Goal: Task Accomplishment & Management: Use online tool/utility

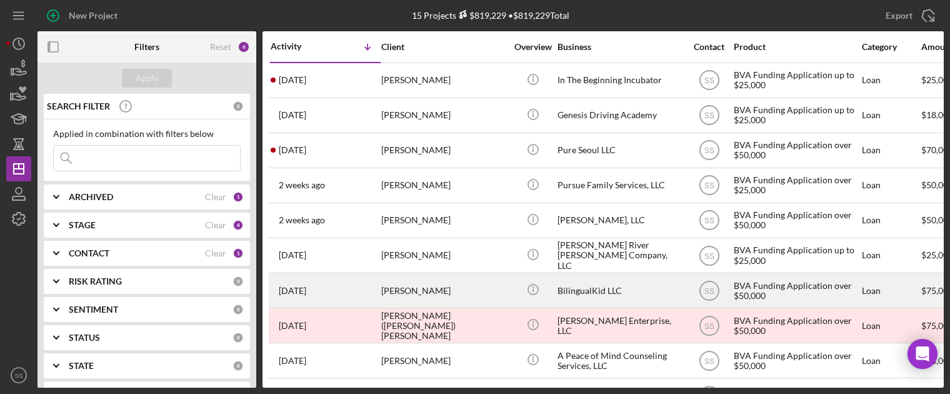
scroll to position [0, 7]
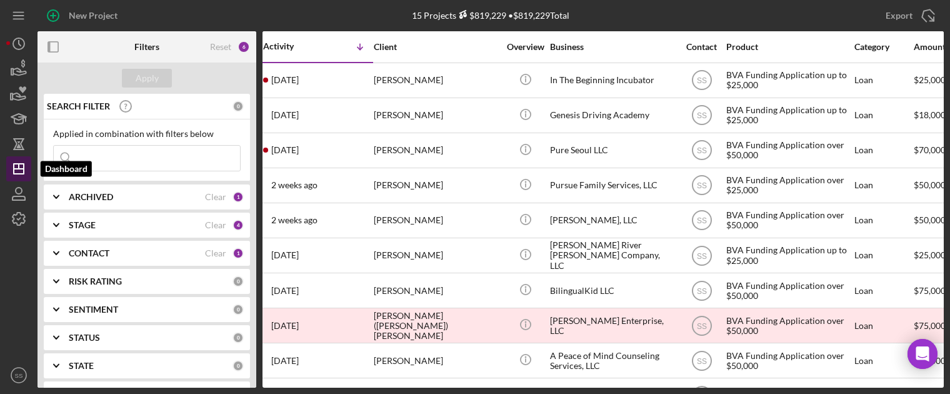
click at [16, 172] on icon "Icon/Dashboard" at bounding box center [18, 168] width 31 height 31
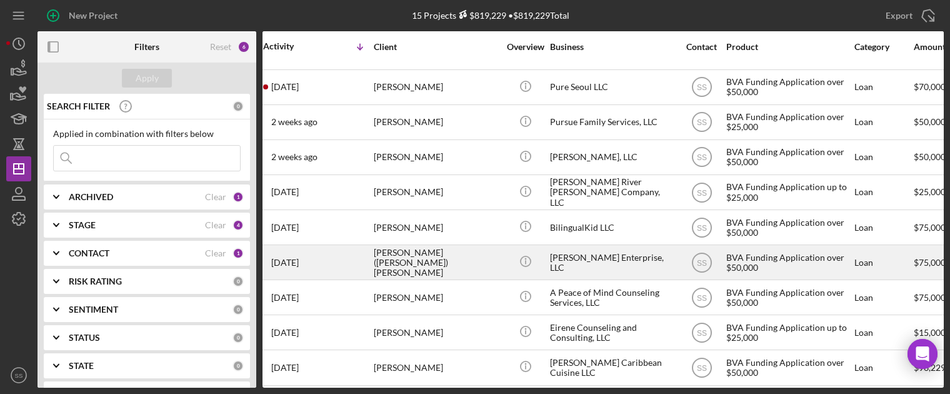
scroll to position [61, 7]
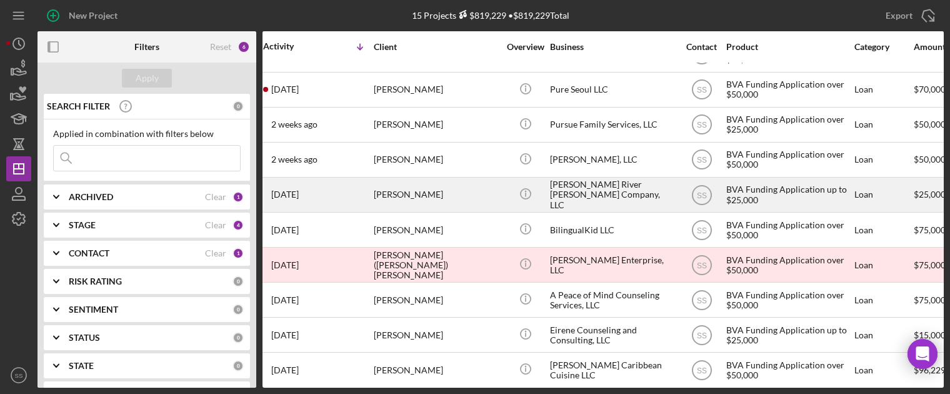
click at [403, 194] on div "[PERSON_NAME]" at bounding box center [436, 194] width 125 height 33
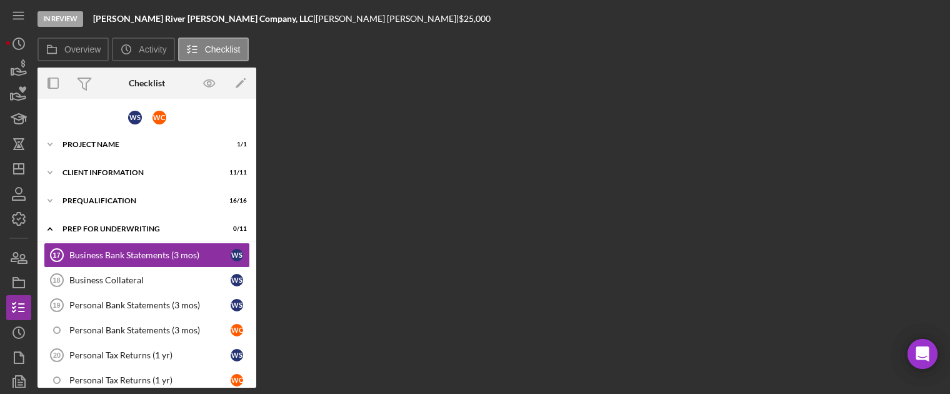
scroll to position [11, 0]
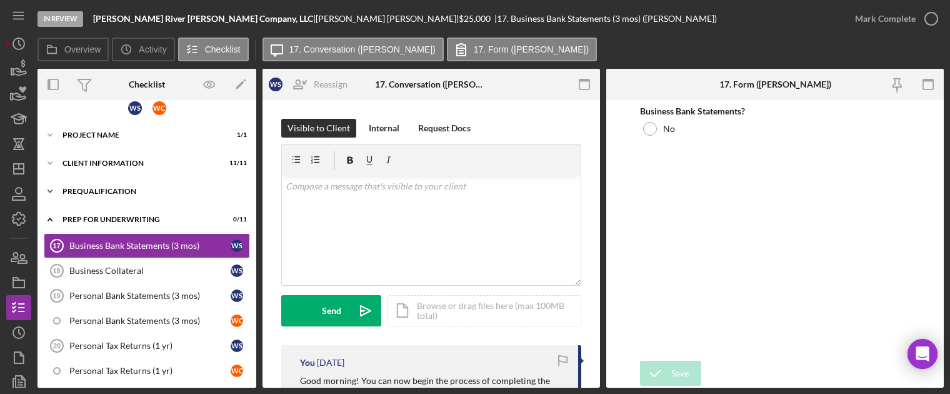
click at [92, 192] on div "Prequalification" at bounding box center [151, 190] width 178 height 7
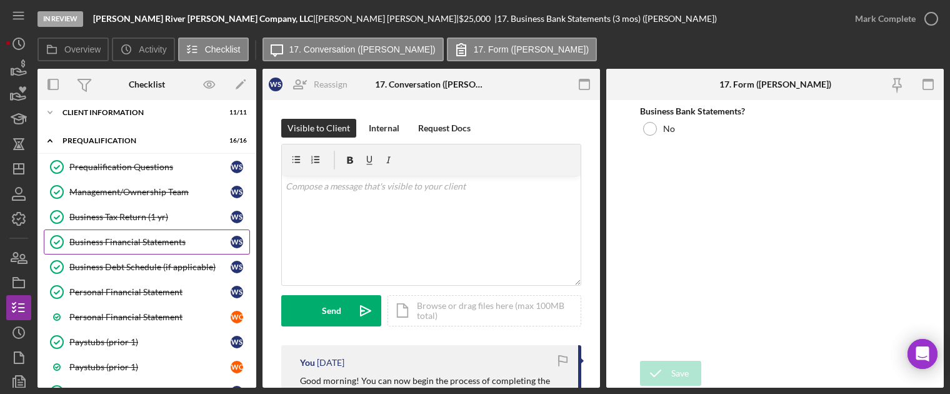
scroll to position [71, 0]
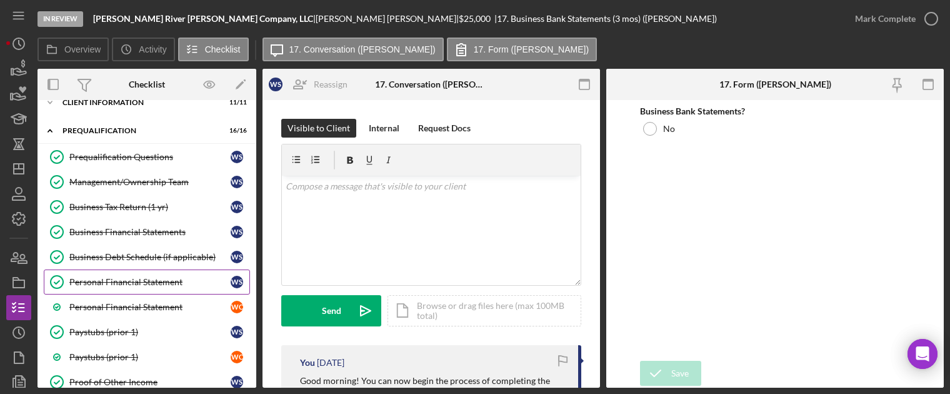
click at [122, 277] on div "Personal Financial Statement" at bounding box center [149, 282] width 161 height 10
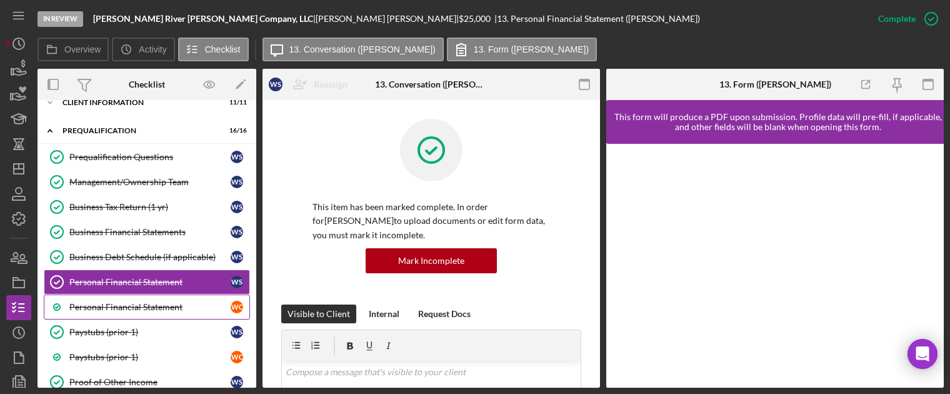
click at [132, 304] on div "Personal Financial Statement" at bounding box center [149, 307] width 161 height 10
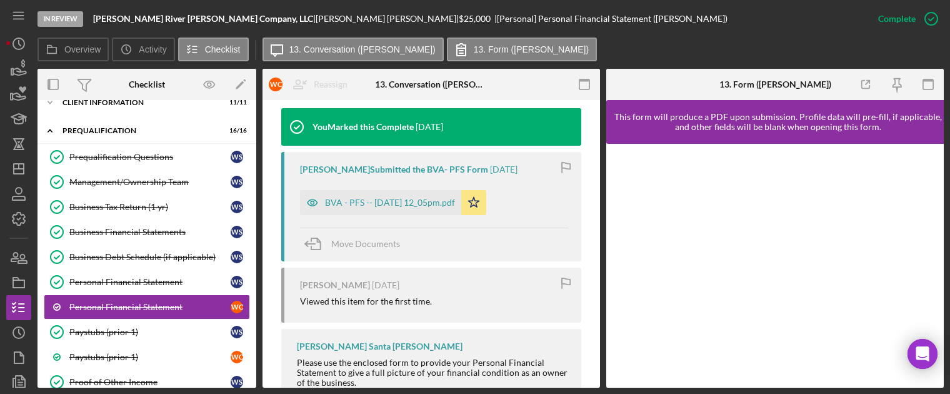
scroll to position [422, 0]
click at [450, 205] on div "BVA - PFS -- [DATE] 12_05pm.pdf" at bounding box center [390, 202] width 130 height 10
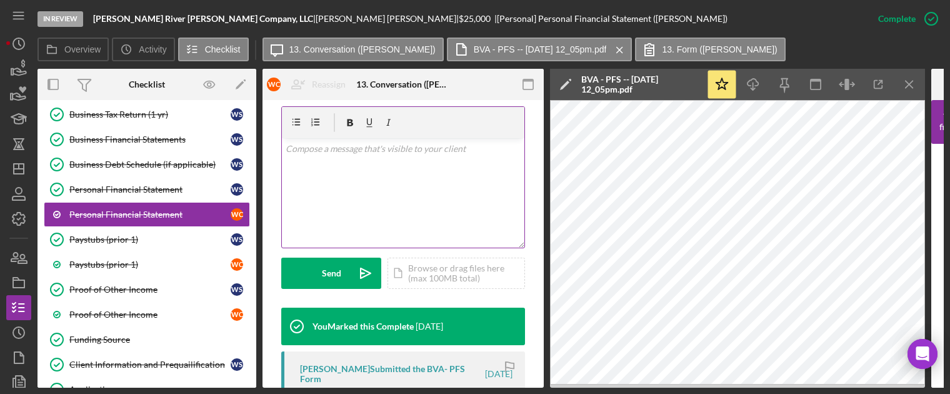
scroll to position [222, 0]
click at [323, 162] on div "v Color teal Color pink Remove color Add row above Add row below Add column bef…" at bounding box center [403, 193] width 242 height 109
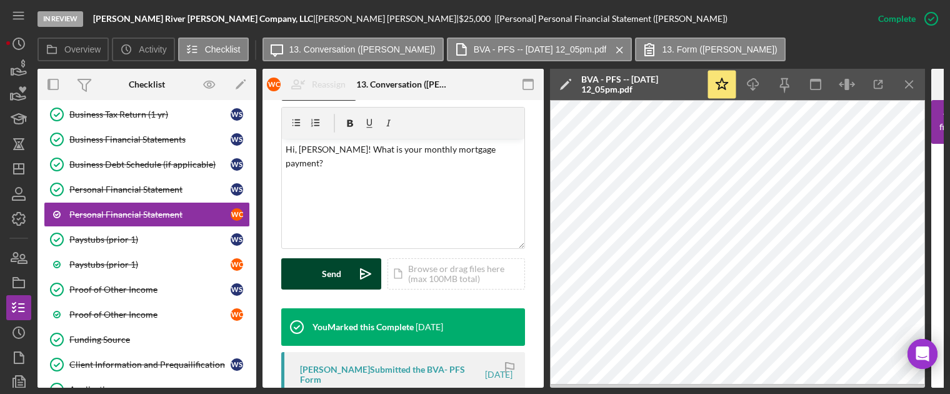
click at [321, 280] on button "Send Icon/icon-invite-send" at bounding box center [331, 273] width 100 height 31
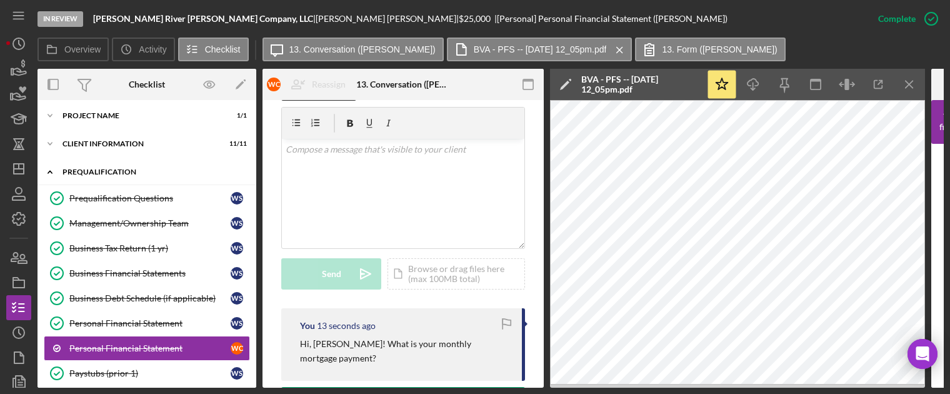
scroll to position [0, 0]
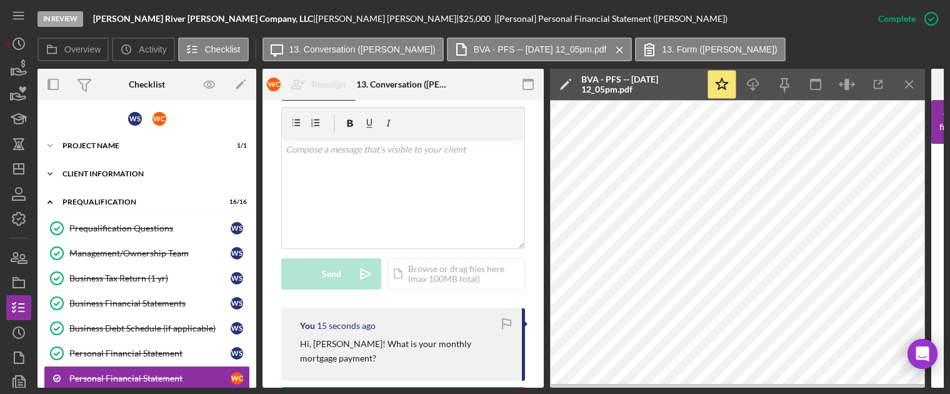
click at [128, 172] on div "Client Information" at bounding box center [151, 173] width 178 height 7
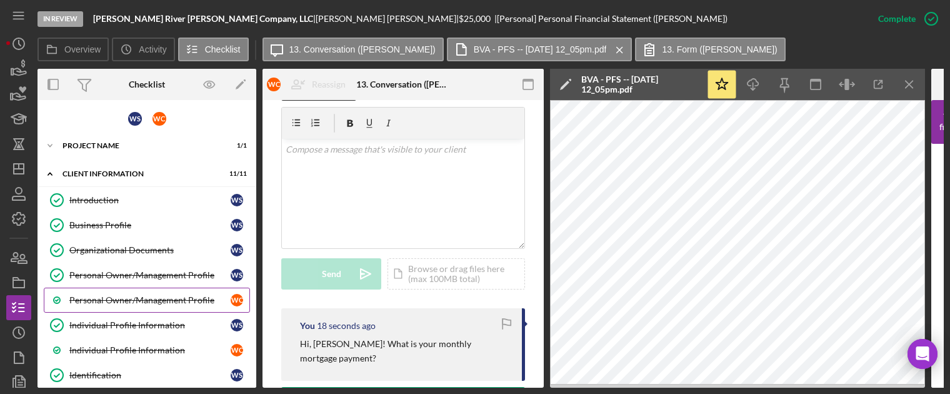
drag, startPoint x: 122, startPoint y: 264, endPoint x: 110, endPoint y: 294, distance: 32.5
click at [110, 295] on div "Personal Owner/Management Profile" at bounding box center [149, 300] width 161 height 10
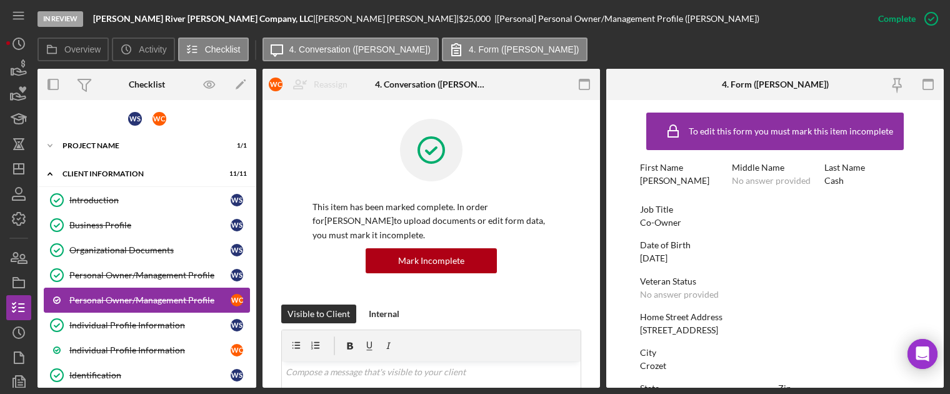
scroll to position [162, 0]
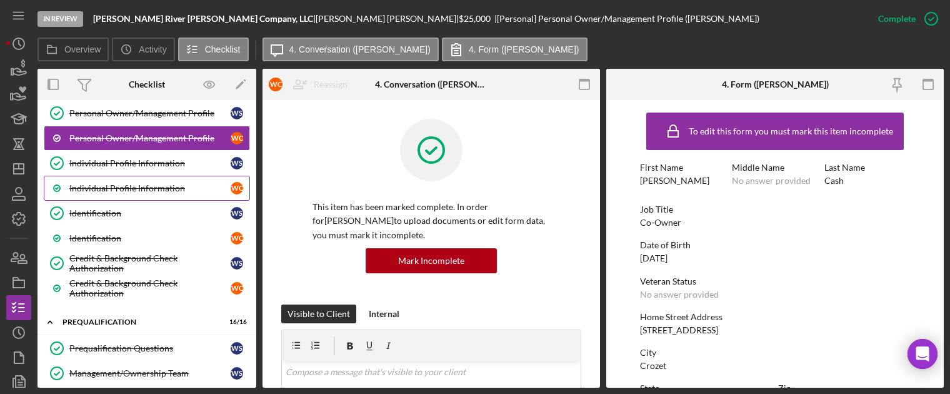
click at [119, 192] on link "Individual Profile Information W C" at bounding box center [147, 188] width 206 height 25
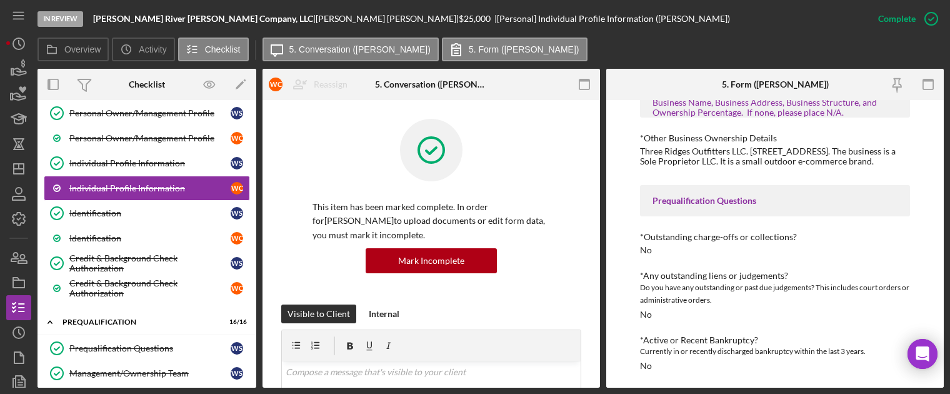
scroll to position [372, 0]
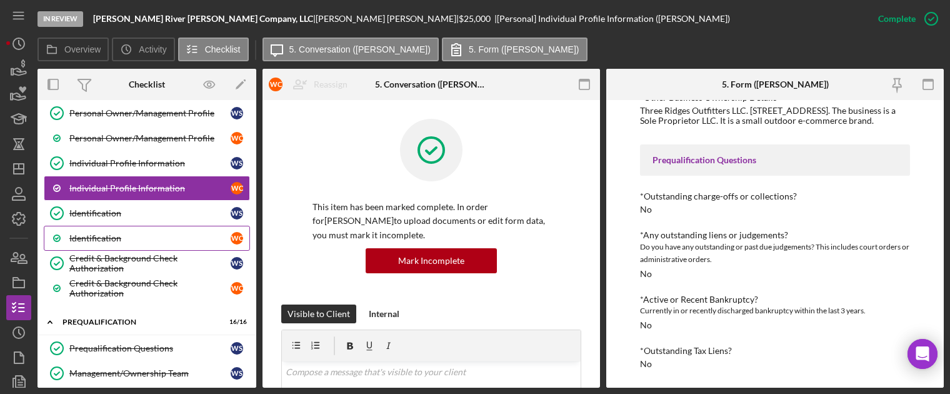
click at [129, 242] on link "Identification W C" at bounding box center [147, 238] width 206 height 25
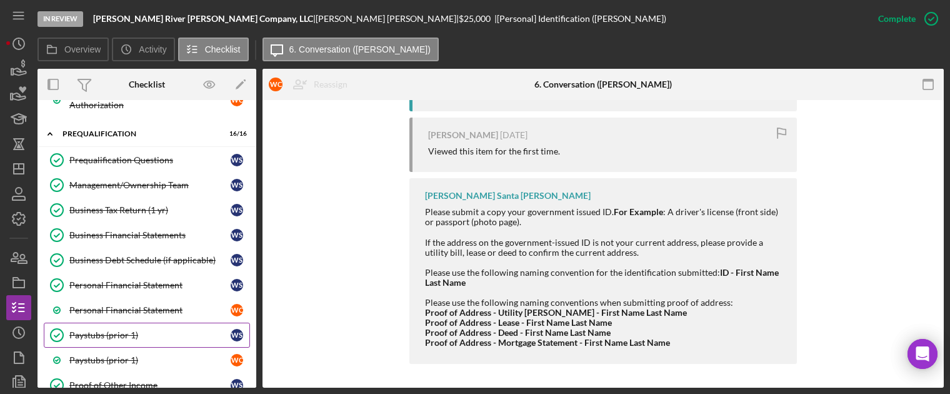
scroll to position [397, 0]
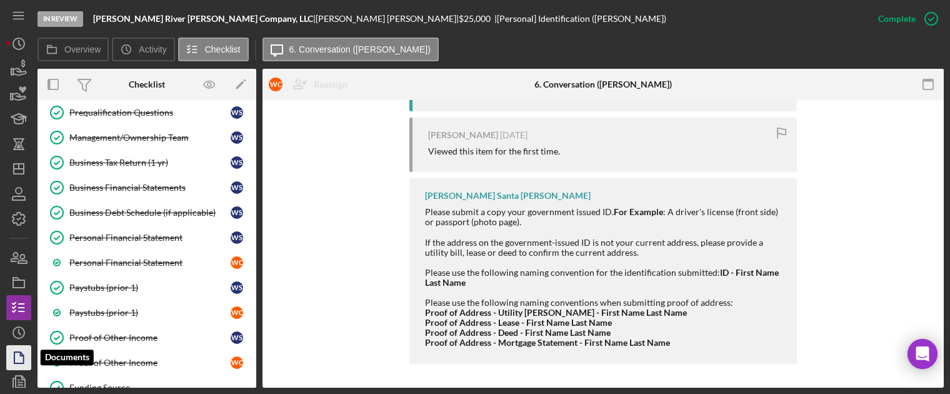
click at [19, 357] on icon "button" at bounding box center [18, 357] width 31 height 31
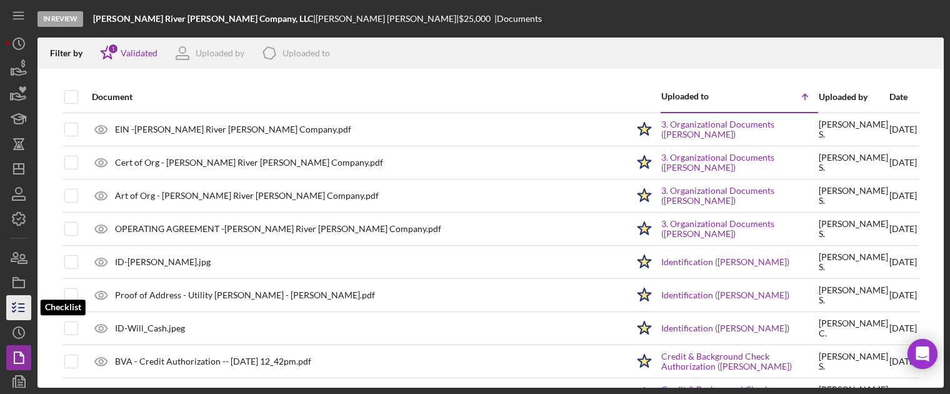
click at [19, 304] on line "button" at bounding box center [22, 304] width 6 height 0
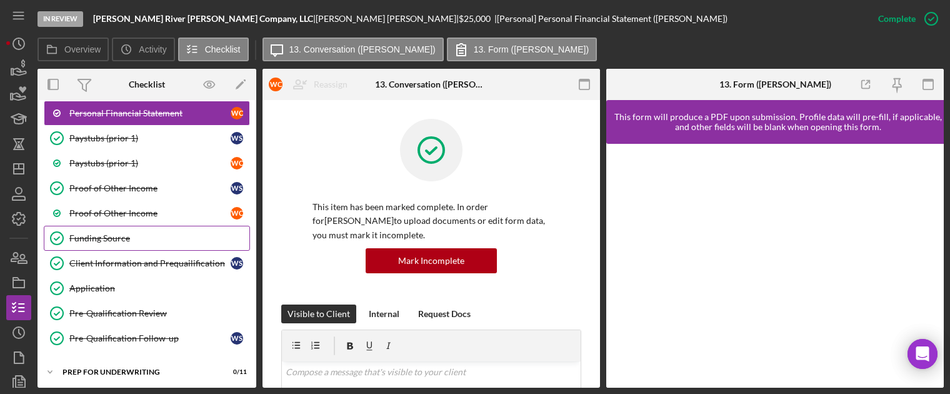
scroll to position [266, 0]
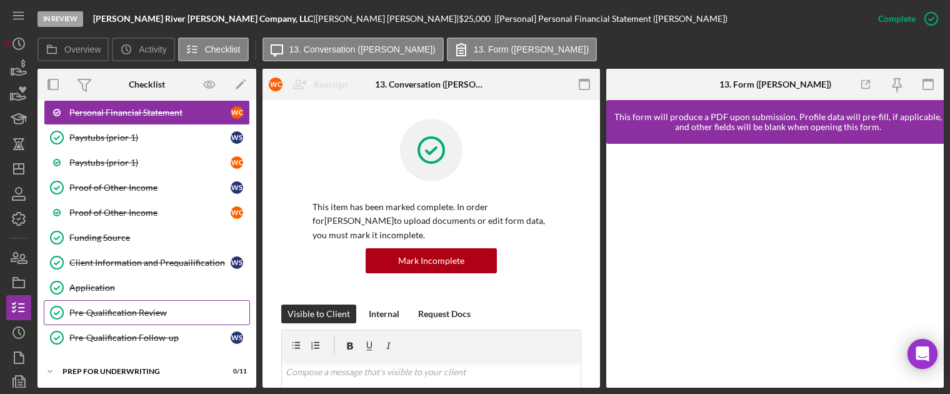
click at [134, 311] on div "Pre-Qualification Review" at bounding box center [159, 312] width 180 height 10
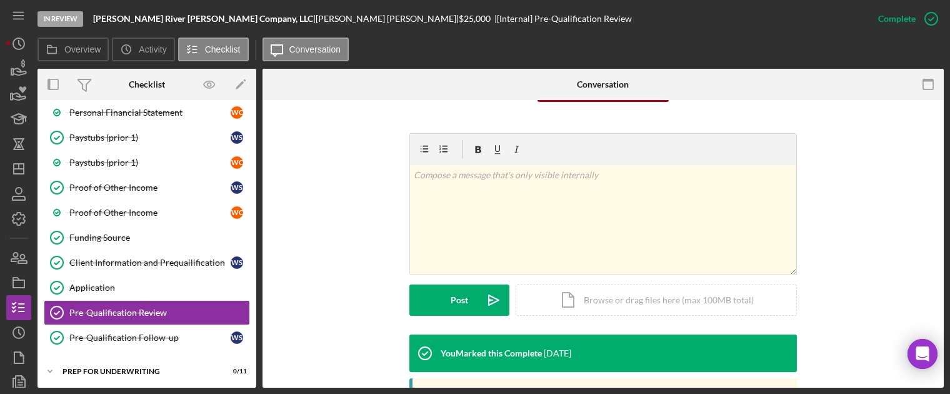
scroll to position [107, 0]
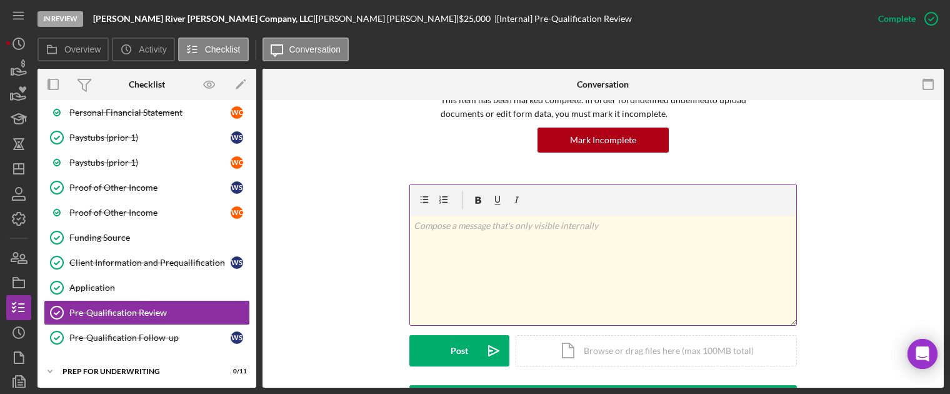
click at [501, 277] on div "v Color teal Color pink Remove color Add row above Add row below Add column bef…" at bounding box center [603, 270] width 386 height 109
click at [547, 357] on div "Icon/Document Browse or drag files here (max 100MB total) Tap to choose files o…" at bounding box center [656, 350] width 281 height 31
click at [167, 337] on div "Pre-Qualification Follow-up" at bounding box center [149, 337] width 161 height 10
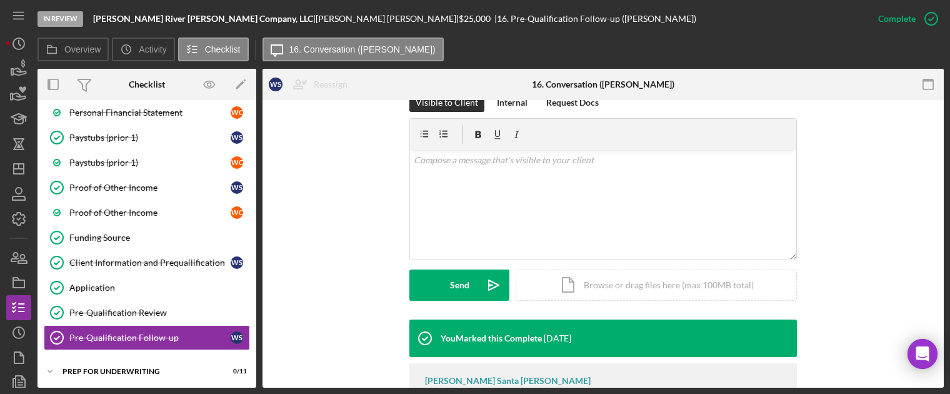
scroll to position [262, 0]
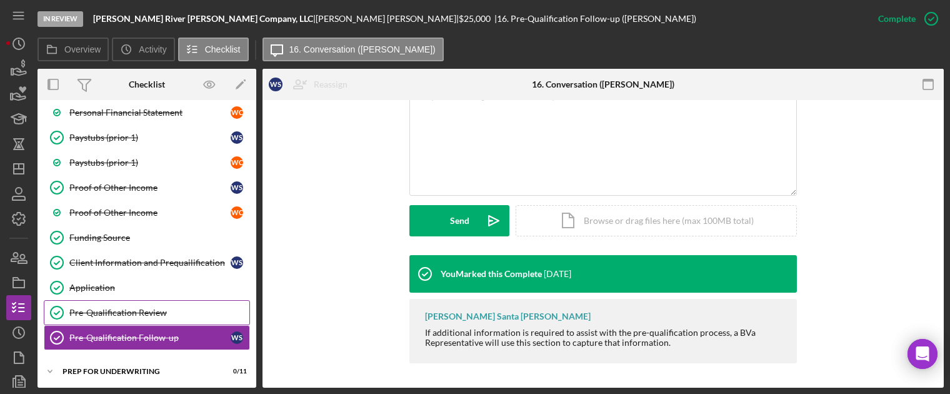
click at [107, 307] on div "Pre-Qualification Review" at bounding box center [159, 312] width 180 height 10
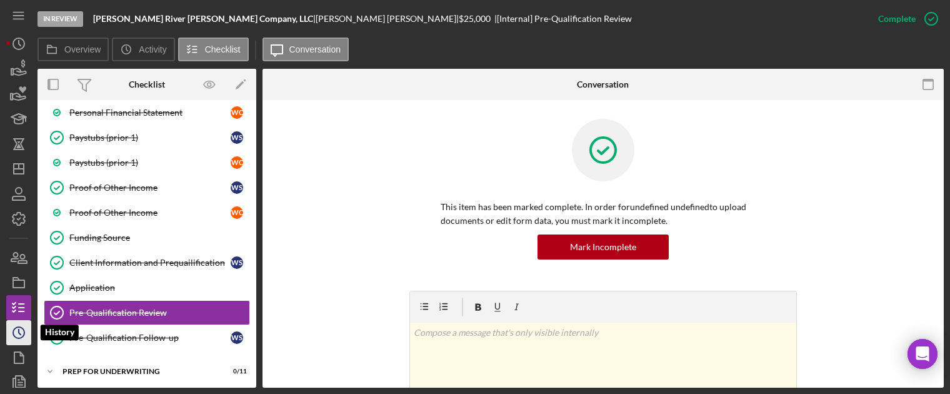
scroll to position [57, 0]
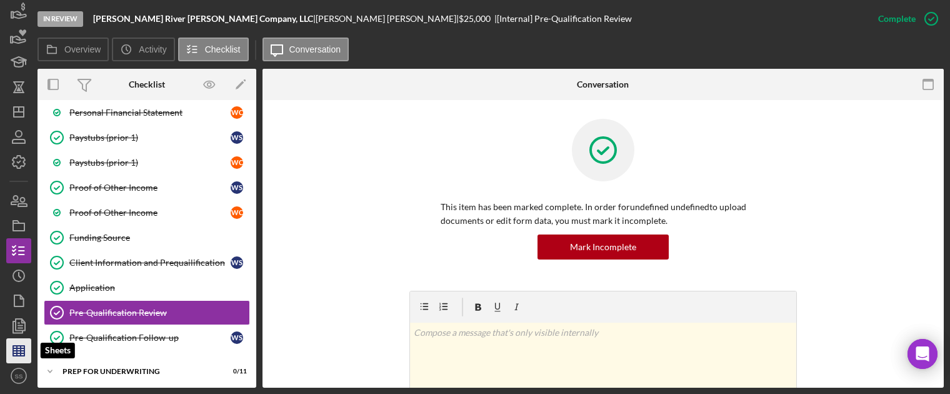
click at [15, 358] on icon "button" at bounding box center [18, 350] width 31 height 31
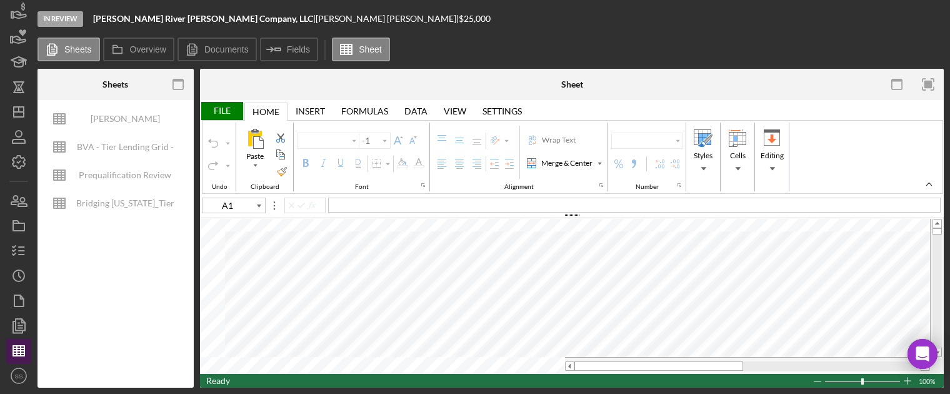
type input "Calibri"
type input "11"
type input "Helvetica Neue"
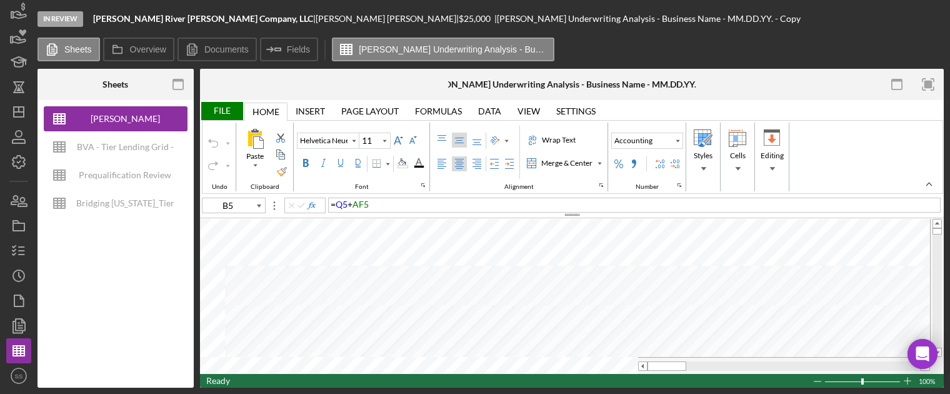
type input "A1"
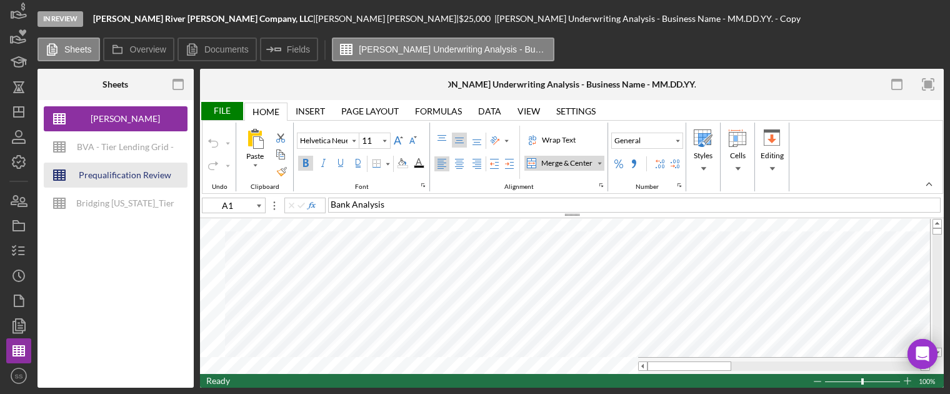
click at [135, 181] on div "Prequalification Review (TEMPLATE) – Entity Name – Date Completed (1)" at bounding box center [125, 174] width 100 height 25
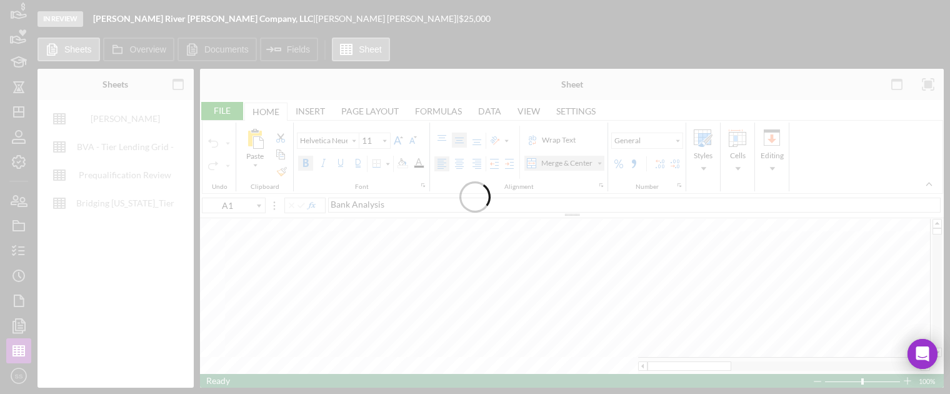
type input "Proxima Nova"
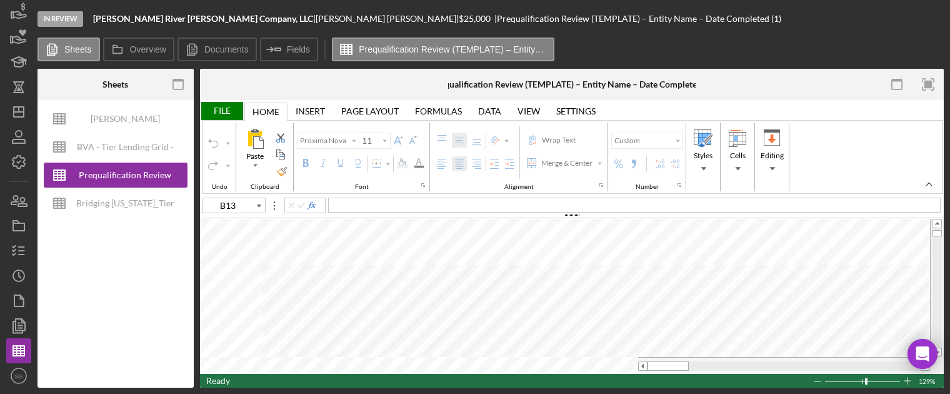
type input "B21"
click at [222, 109] on div "File" at bounding box center [221, 111] width 43 height 18
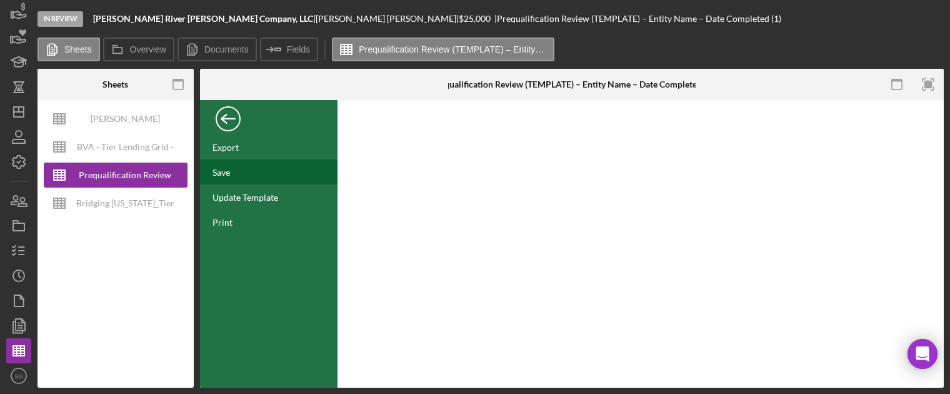
click at [231, 163] on div "Save" at bounding box center [268, 171] width 137 height 25
